Goal: Task Accomplishment & Management: Manage account settings

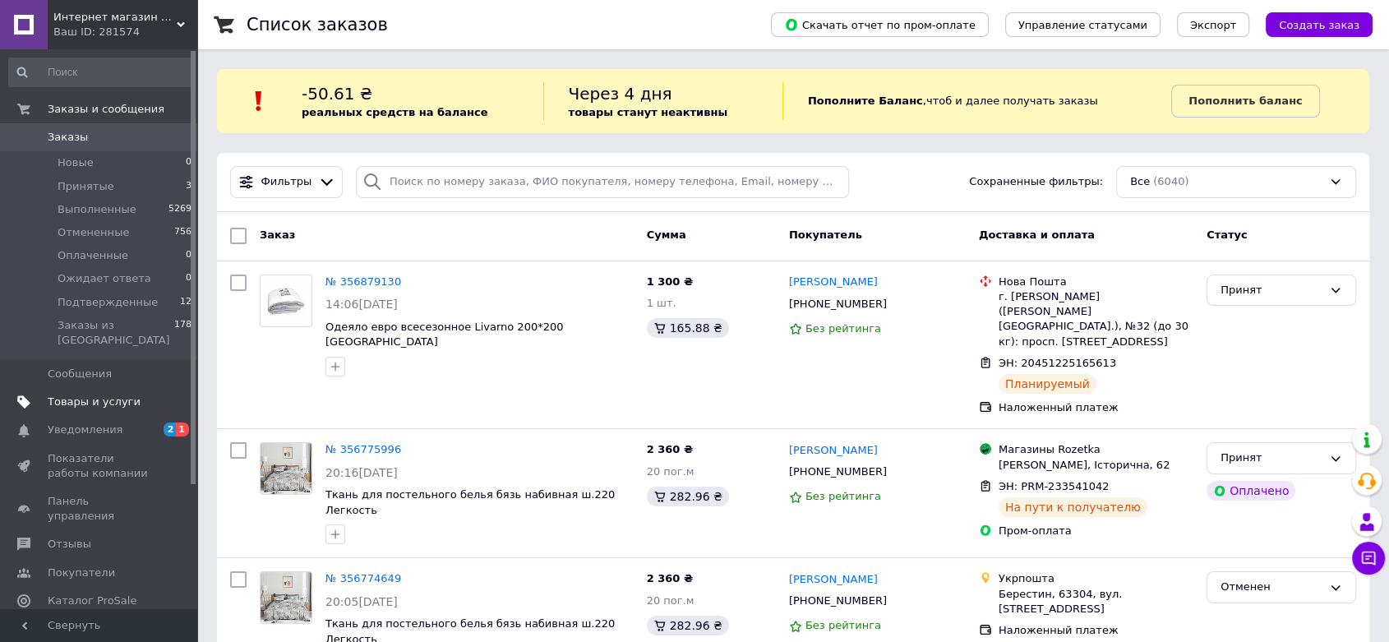
click at [58, 395] on span "Товары и услуги" at bounding box center [94, 402] width 93 height 15
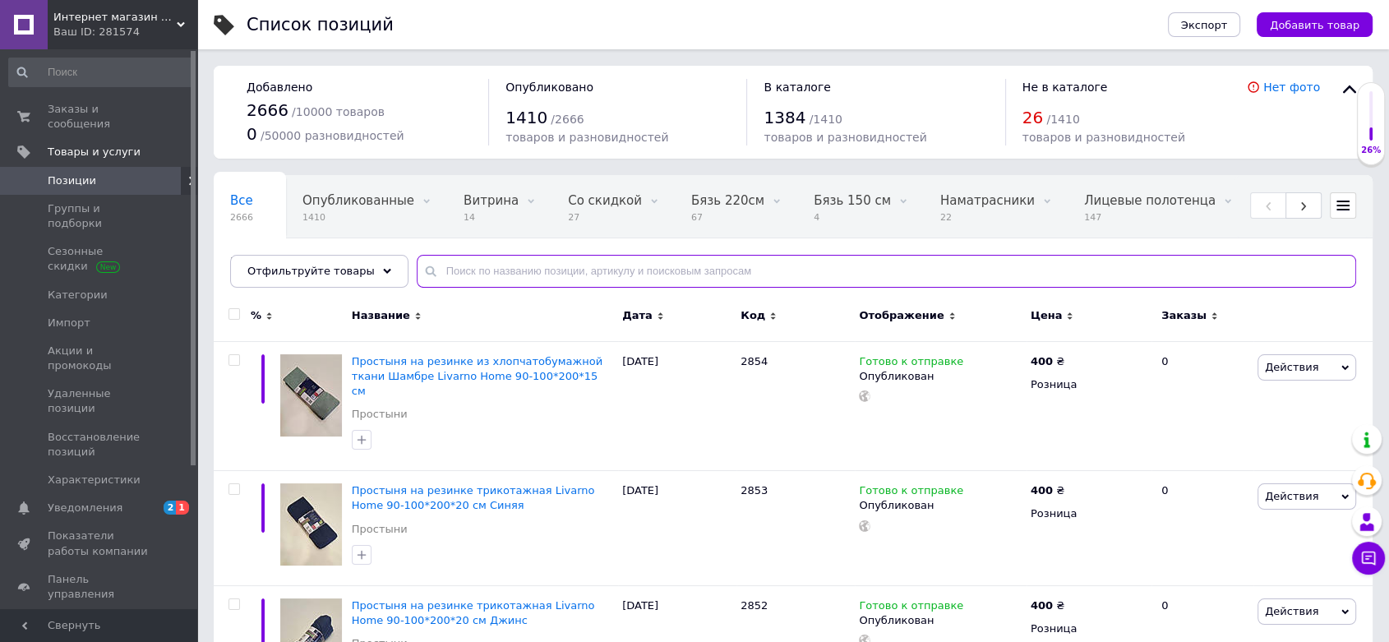
click at [462, 268] on input "text" at bounding box center [887, 271] width 940 height 33
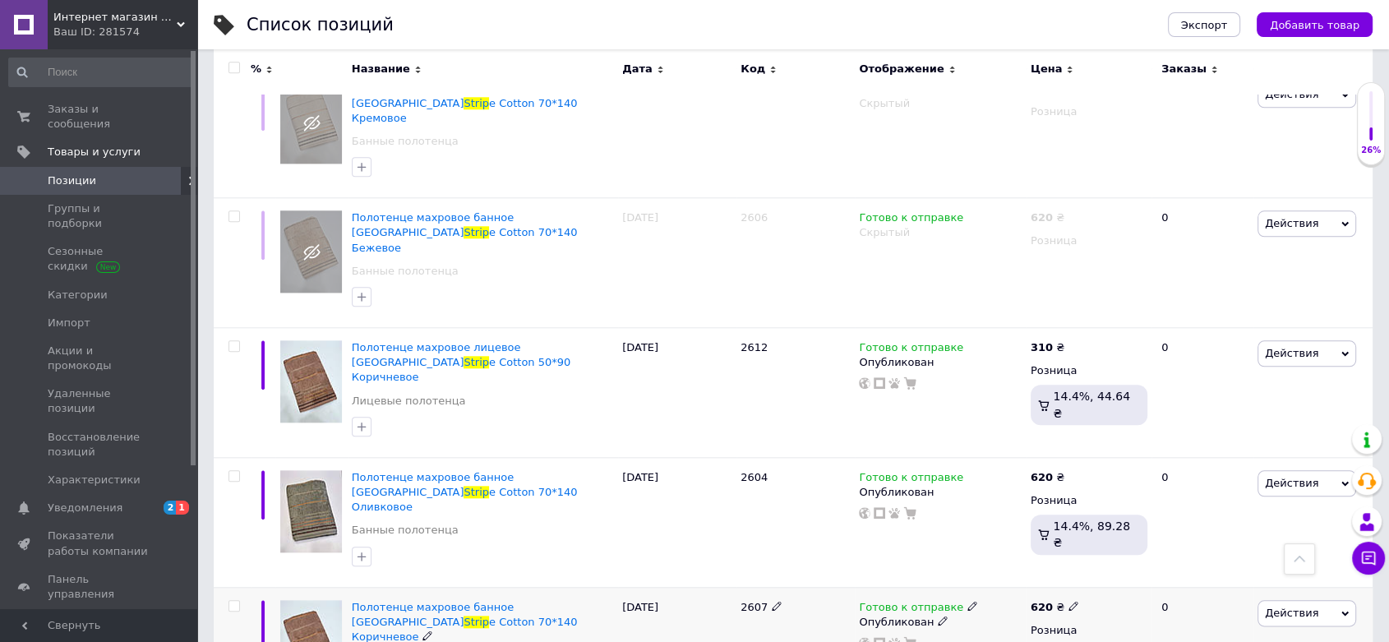
scroll to position [1735, 0]
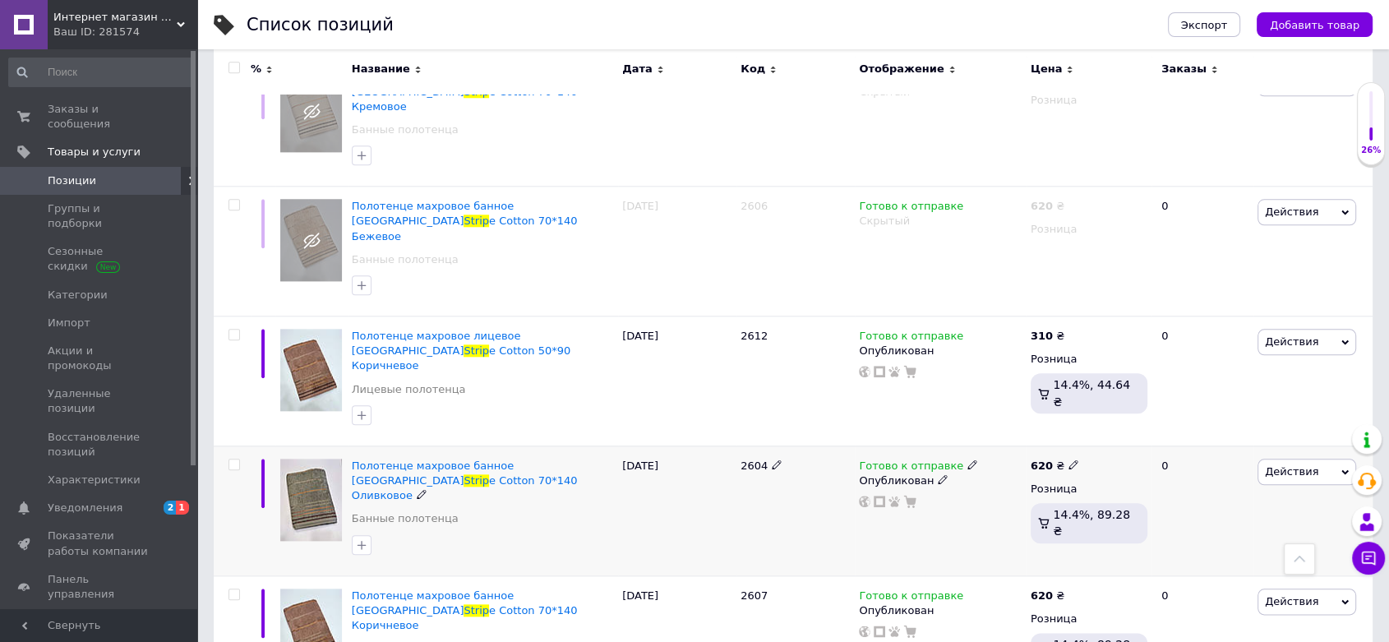
type input "strip"
click at [1312, 459] on span "Действия" at bounding box center [1307, 472] width 99 height 26
click at [1190, 631] on li "Скрыть" at bounding box center [1238, 642] width 233 height 23
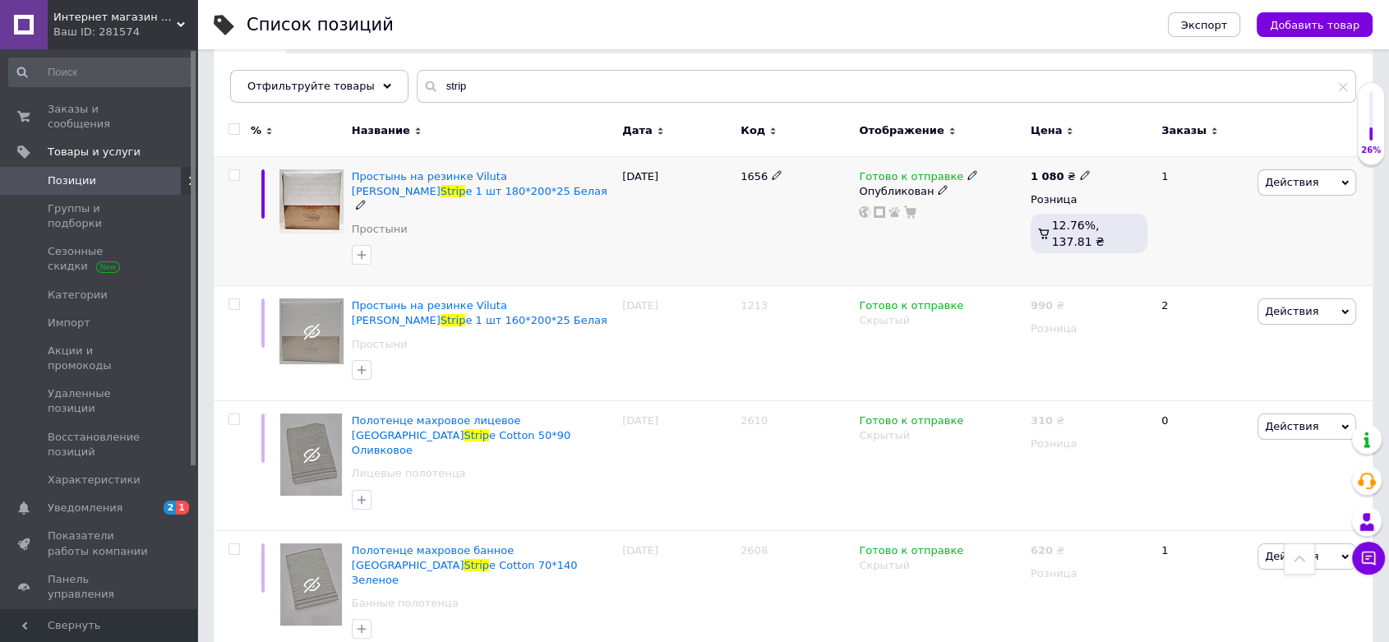
scroll to position [183, 0]
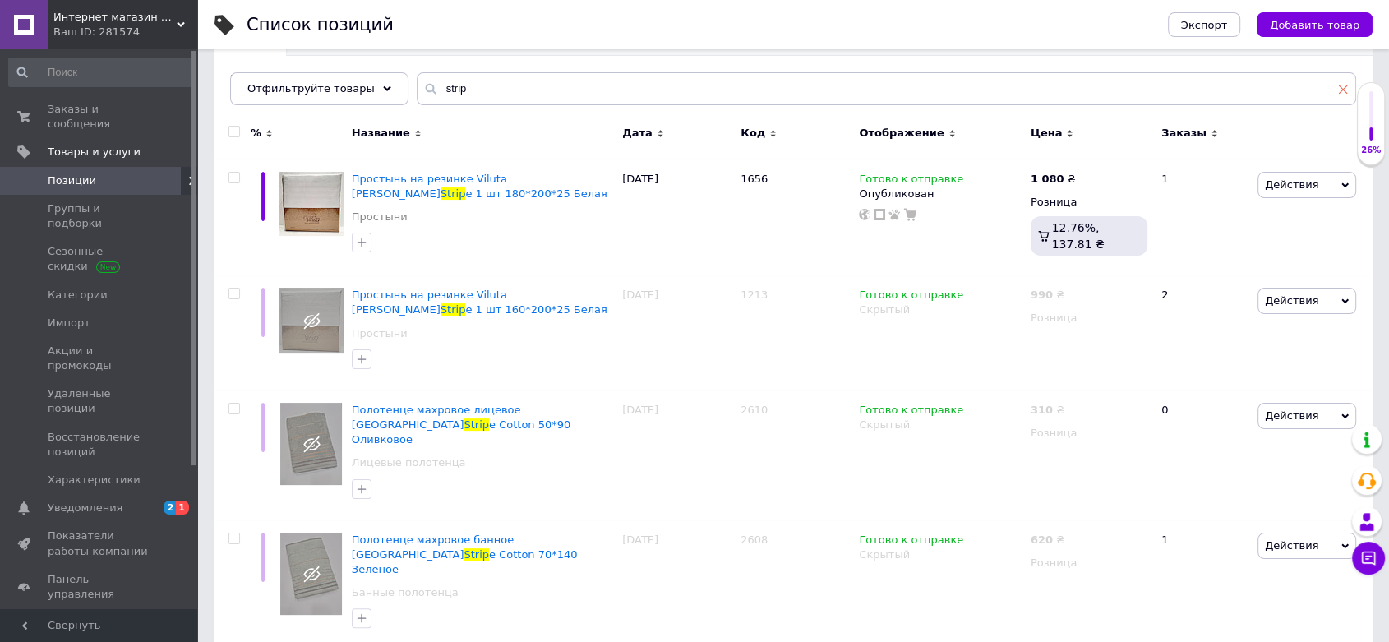
click at [1342, 90] on use at bounding box center [1343, 89] width 9 height 9
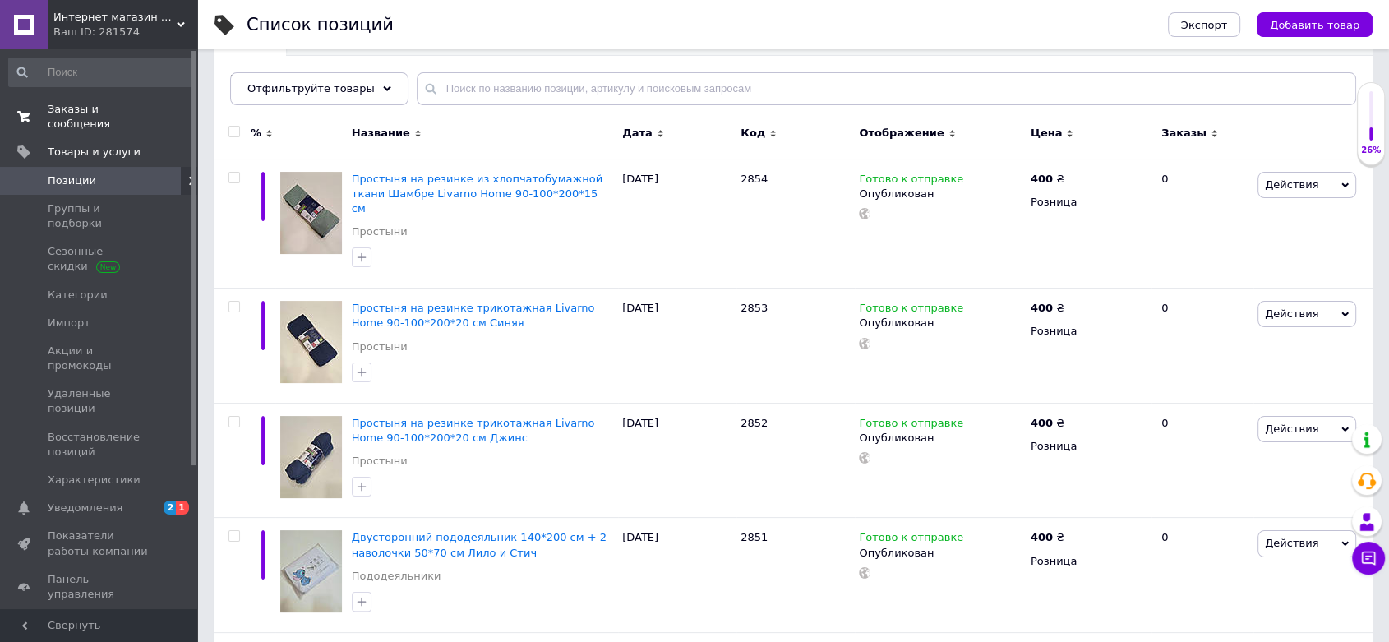
click at [105, 107] on span "Заказы и сообщения" at bounding box center [100, 117] width 104 height 30
